Goal: Information Seeking & Learning: Learn about a topic

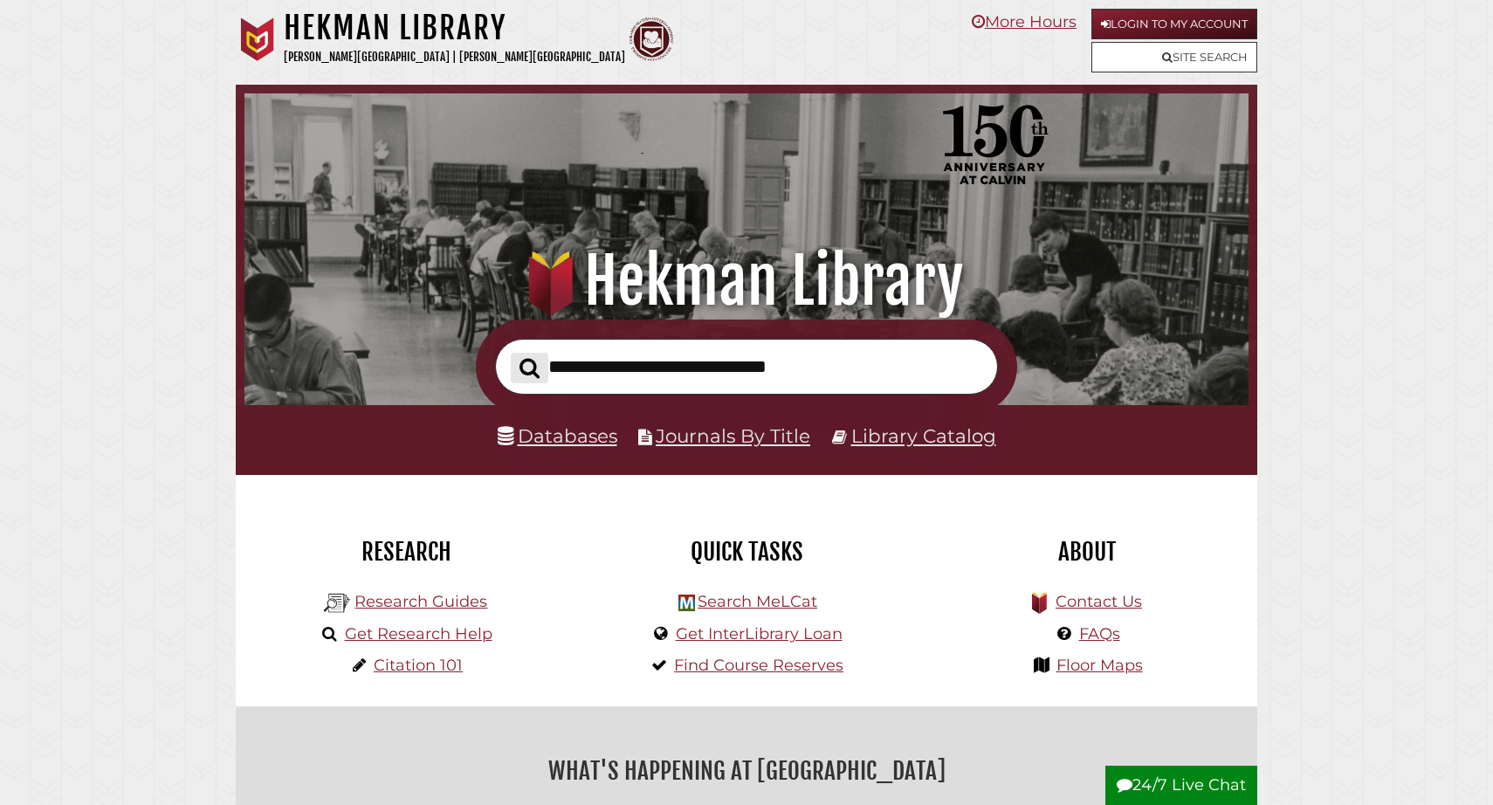
scroll to position [332, 995]
type input "*"
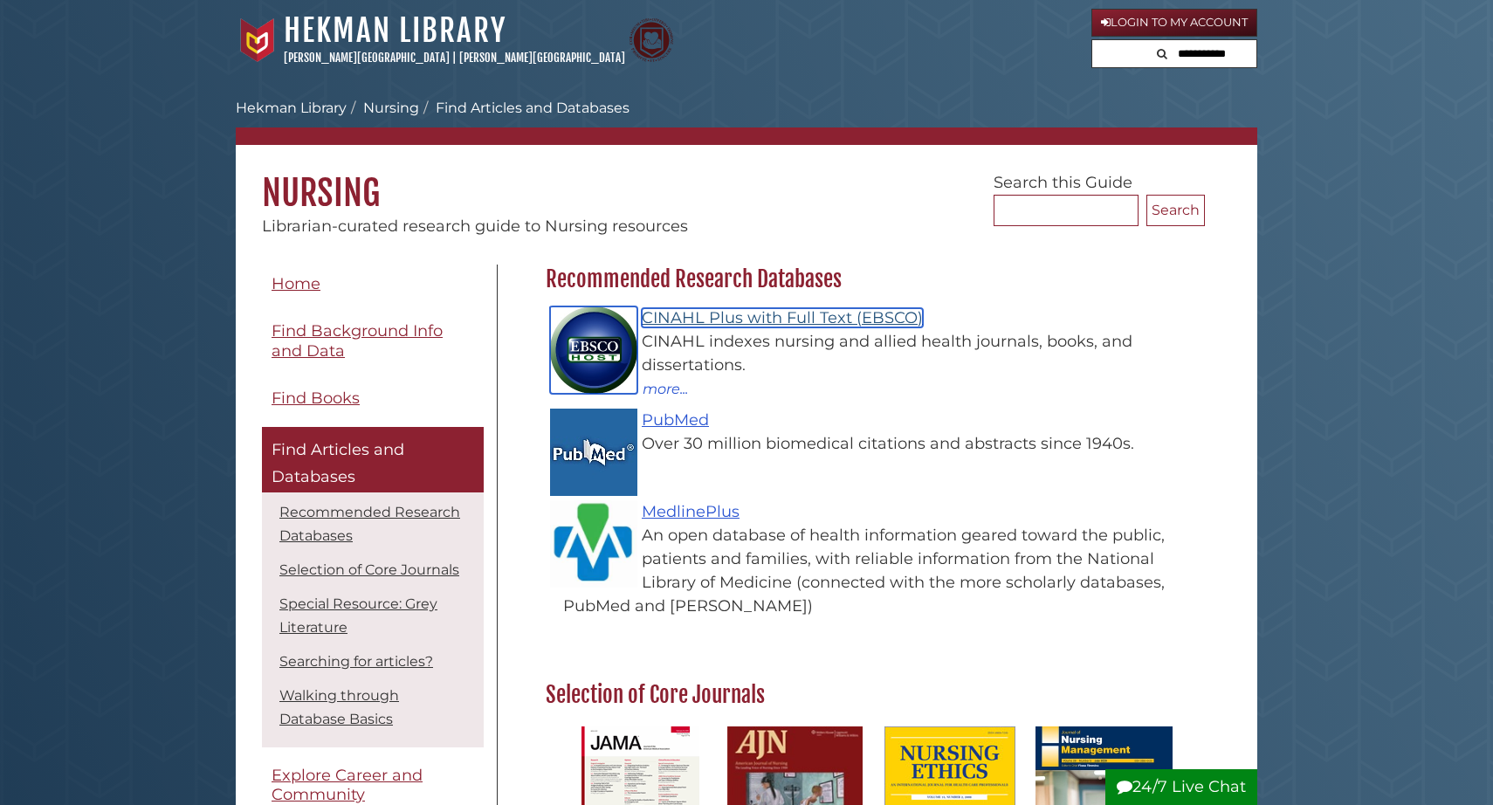
click at [717, 319] on link "CINAHL Plus with Full Text (EBSCO)" at bounding box center [782, 317] width 281 height 19
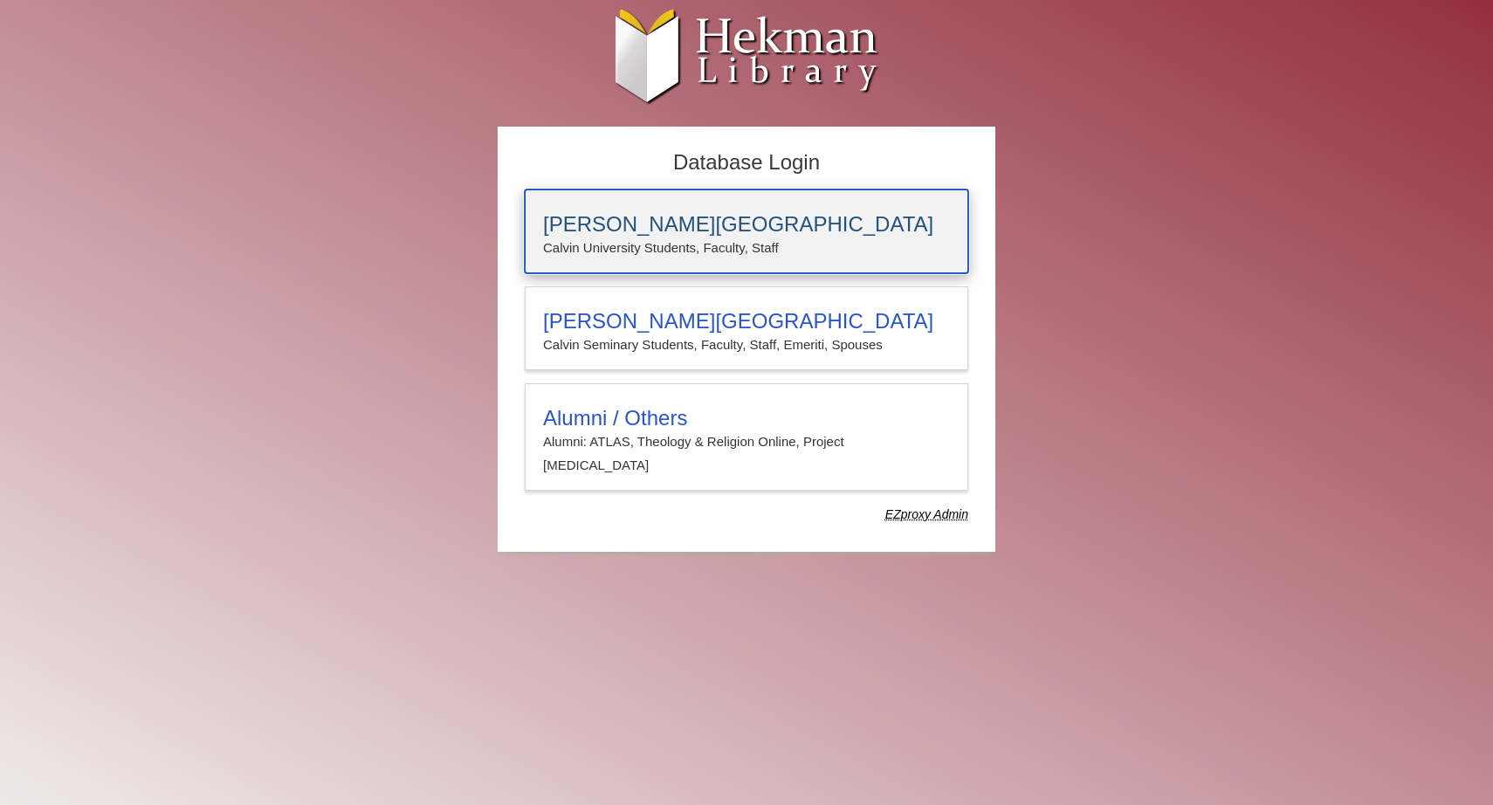
click at [726, 237] on p "Calvin University Students, Faculty, Staff" at bounding box center [746, 248] width 407 height 23
